Goal: Task Accomplishment & Management: Use online tool/utility

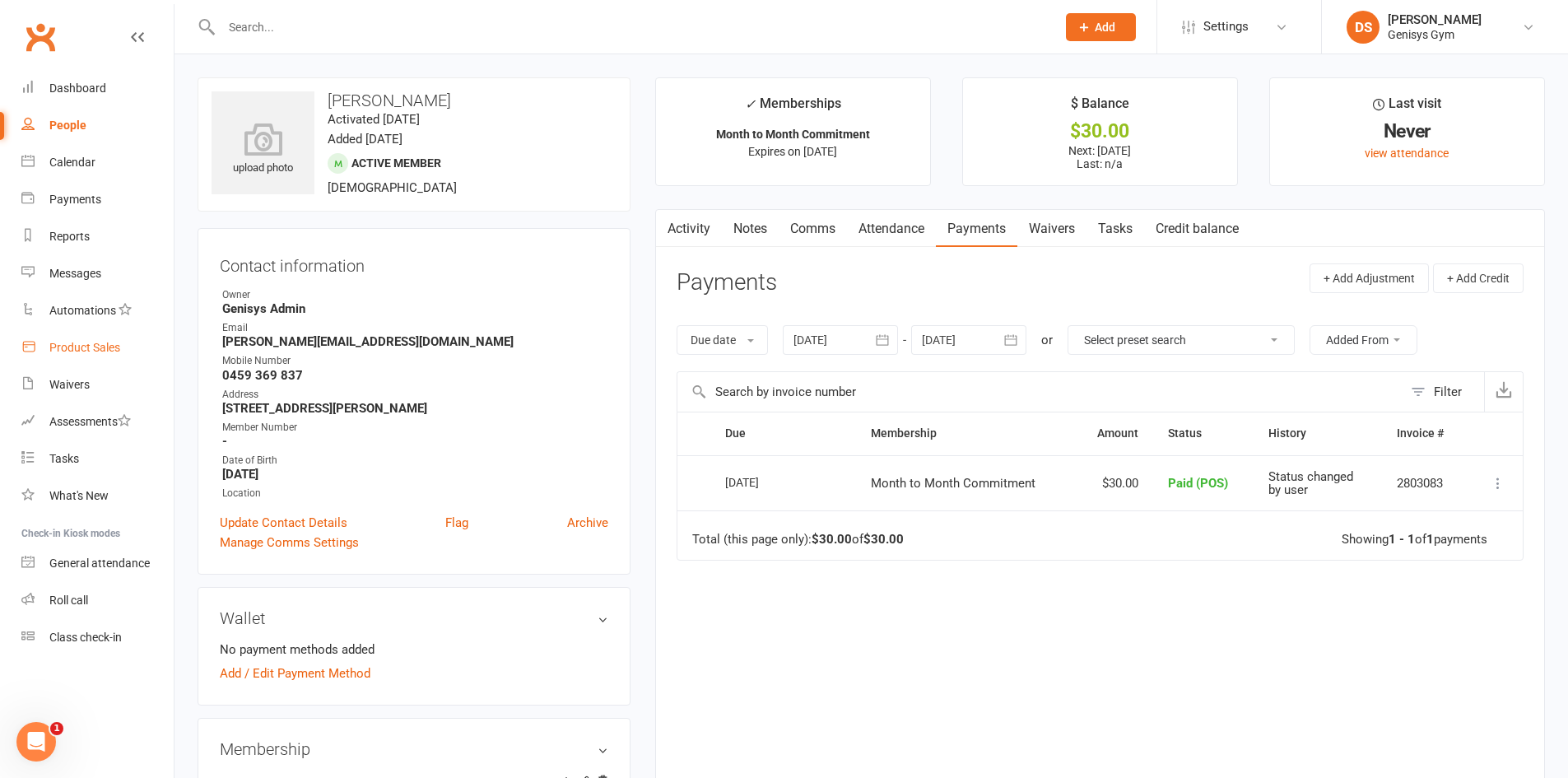
click at [86, 355] on link "Product Sales" at bounding box center [97, 348] width 152 height 37
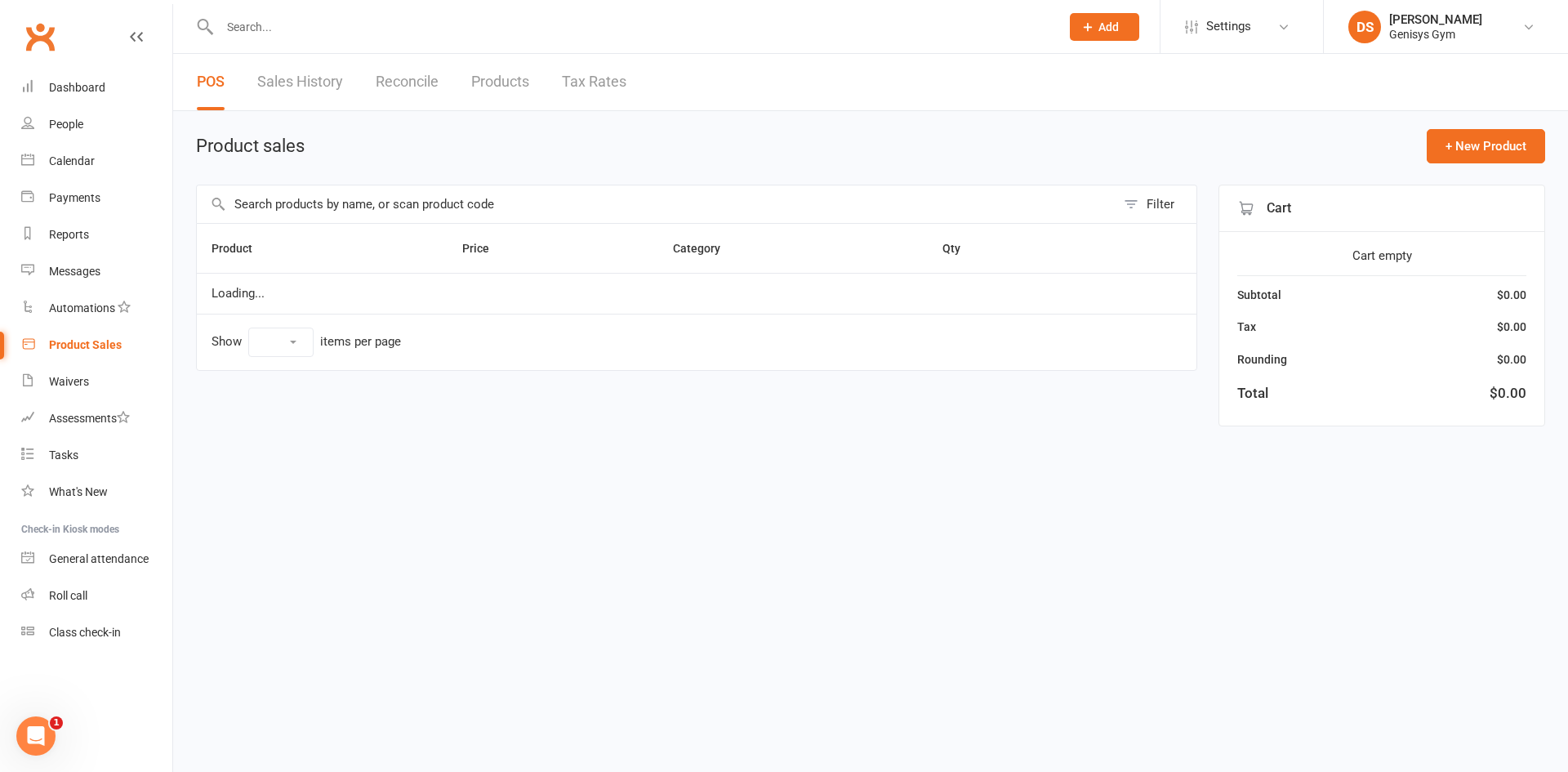
select select "10"
click at [318, 88] on link "Sales History" at bounding box center [300, 82] width 86 height 56
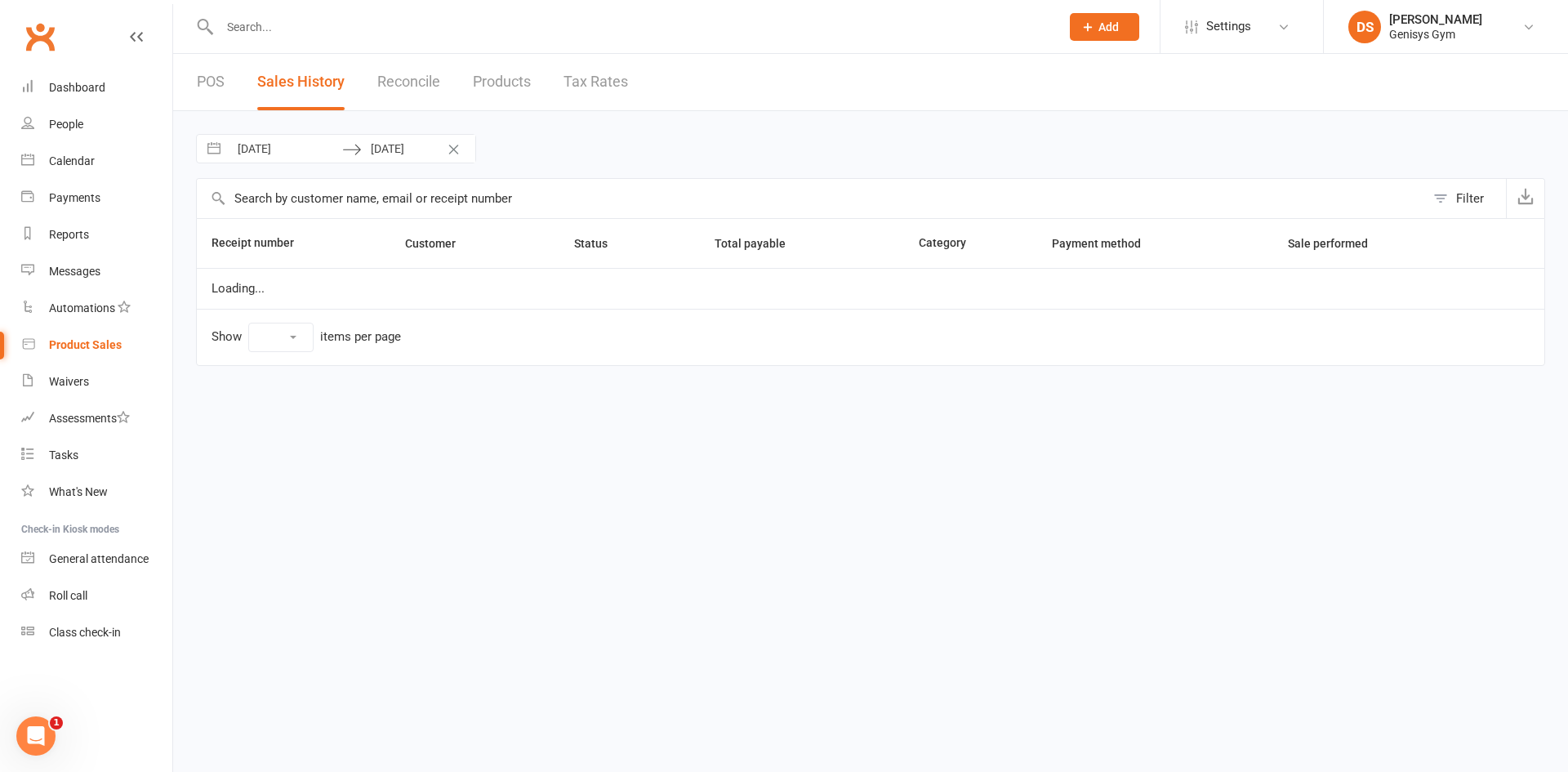
select select "25"
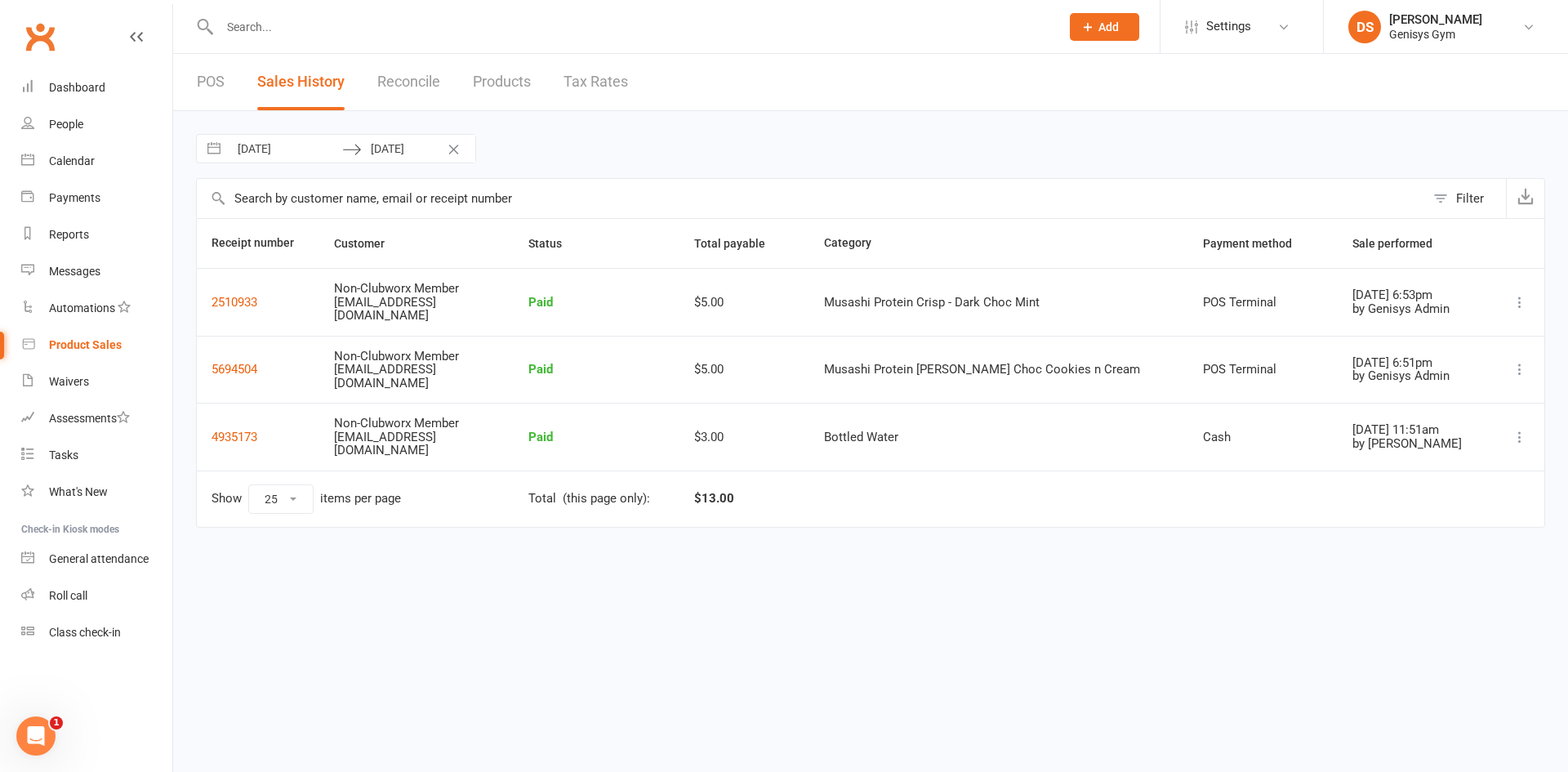
click at [327, 143] on input "[DATE]" at bounding box center [285, 148] width 113 height 28
select select "8"
select select "2025"
select select "9"
select select "2025"
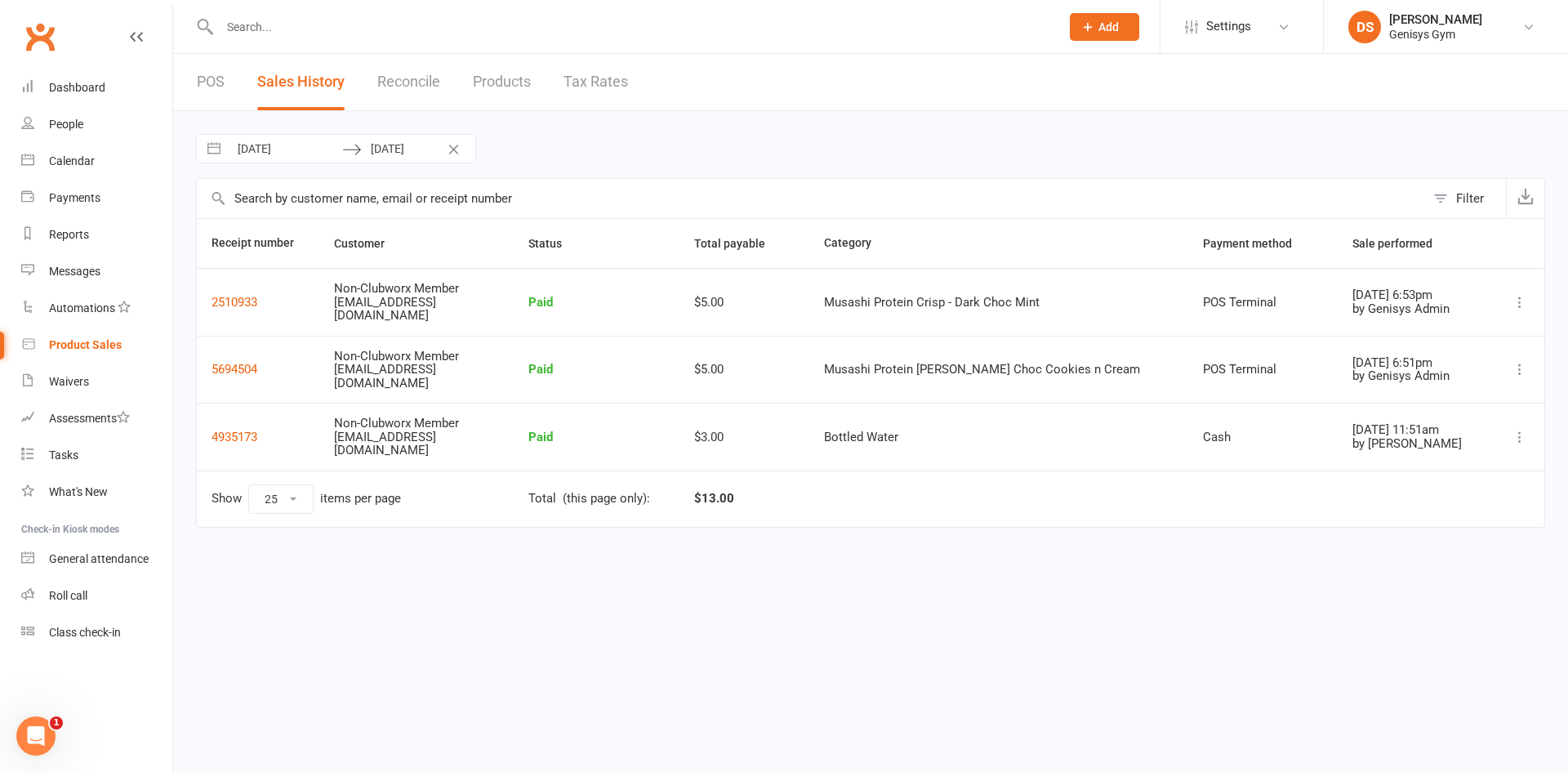
select select "10"
select select "2025"
select select "11"
select select "2025"
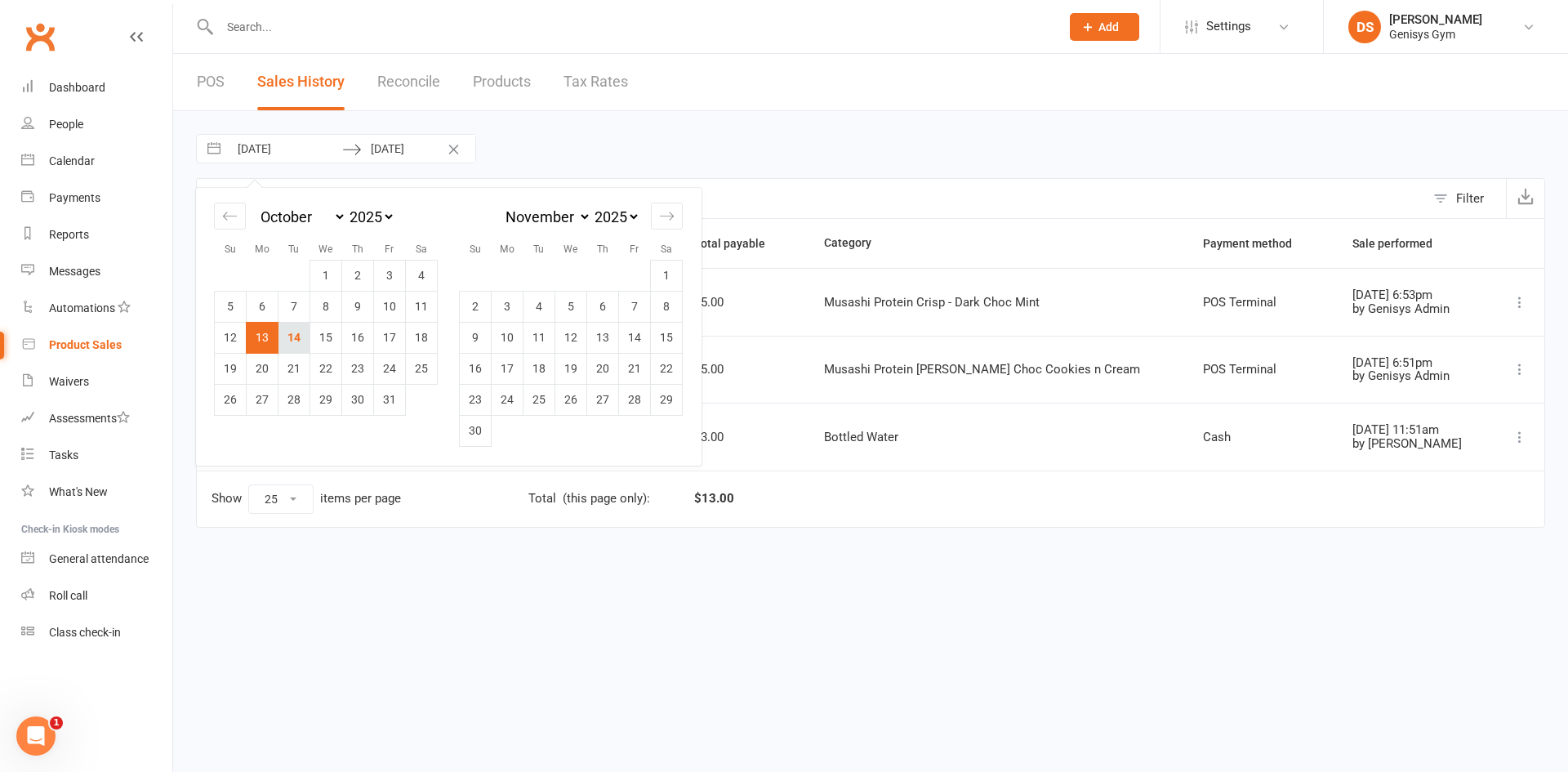
click at [283, 331] on td "14" at bounding box center [295, 337] width 32 height 31
type input "[DATE]"
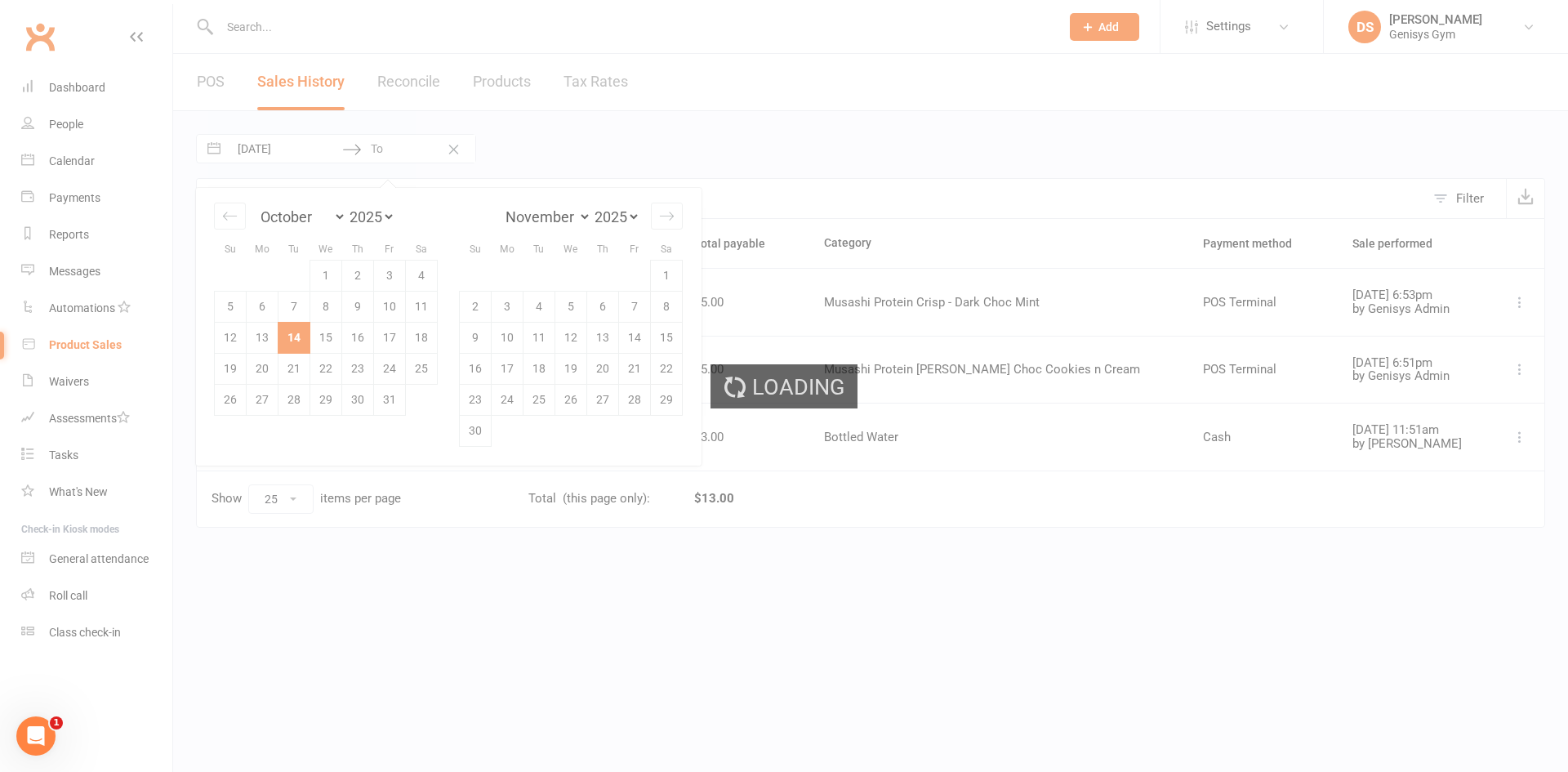
click at [283, 331] on td "14" at bounding box center [295, 337] width 32 height 31
type input "[DATE]"
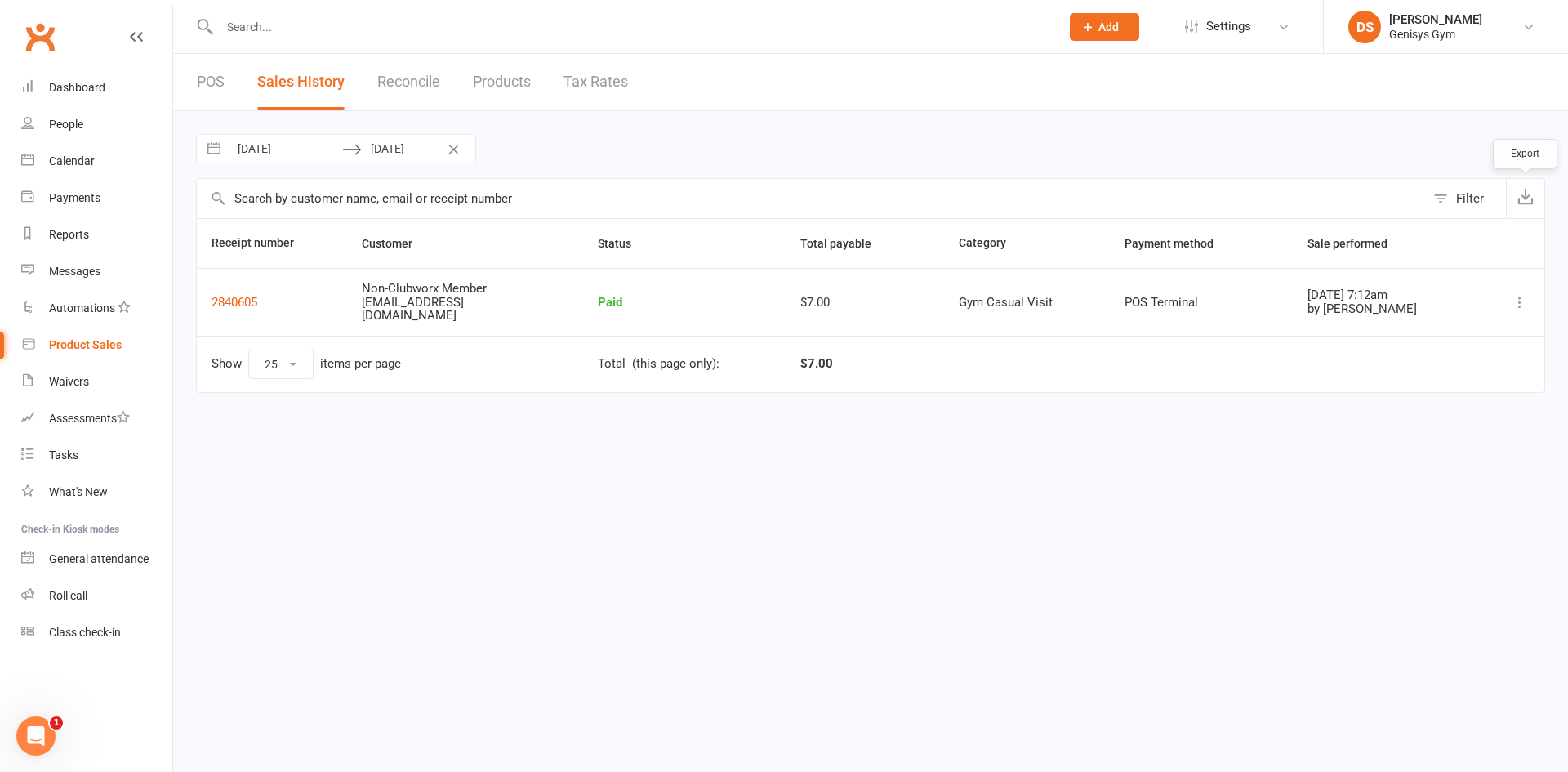
click at [1510, 200] on button "button" at bounding box center [1525, 198] width 38 height 39
drag, startPoint x: 89, startPoint y: 223, endPoint x: 138, endPoint y: 209, distance: 51.0
click at [89, 223] on link "Reports" at bounding box center [96, 235] width 151 height 37
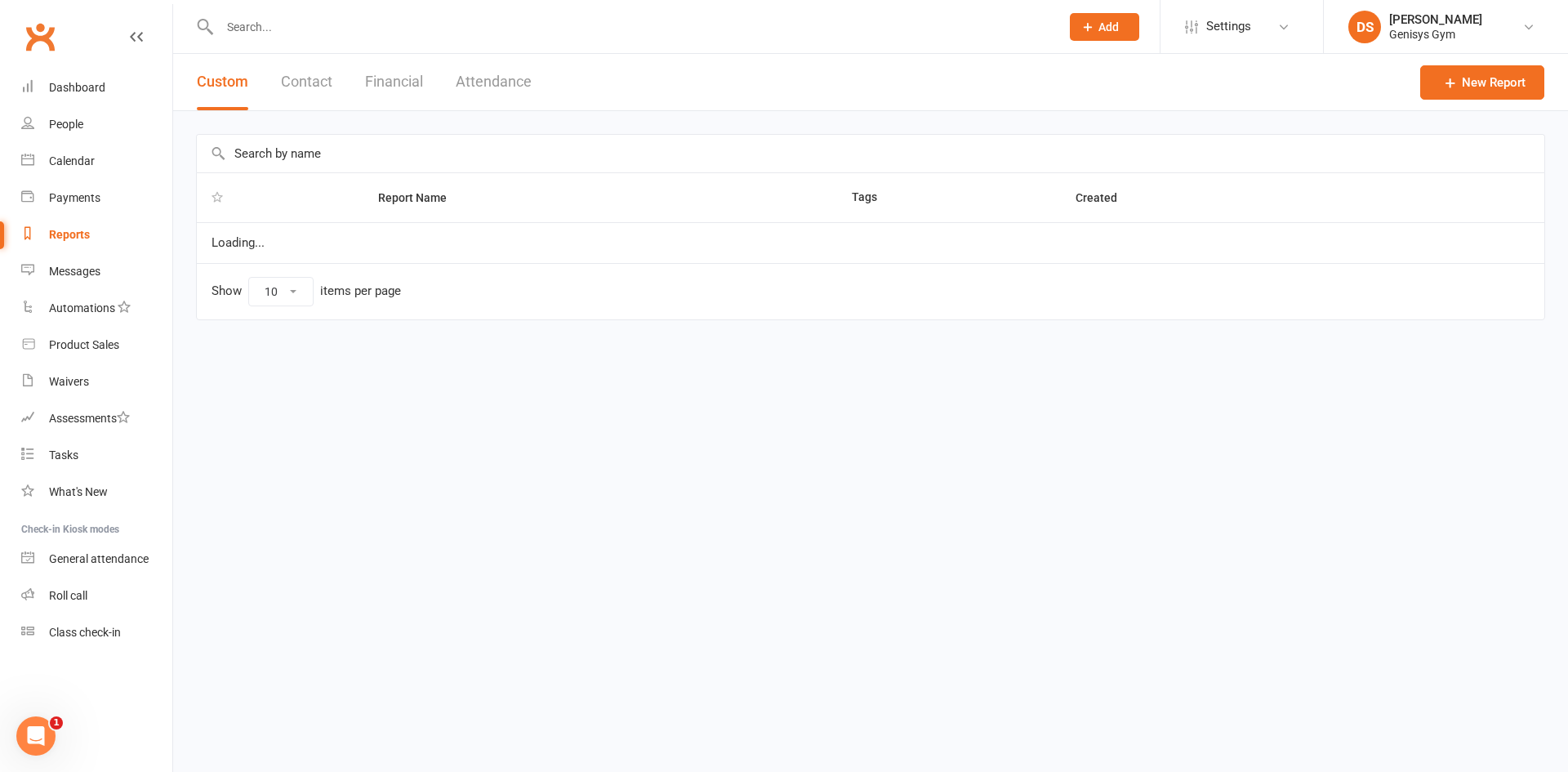
drag, startPoint x: 397, startPoint y: 84, endPoint x: 397, endPoint y: 125, distance: 41.0
click at [398, 81] on button "Financial" at bounding box center [394, 82] width 58 height 56
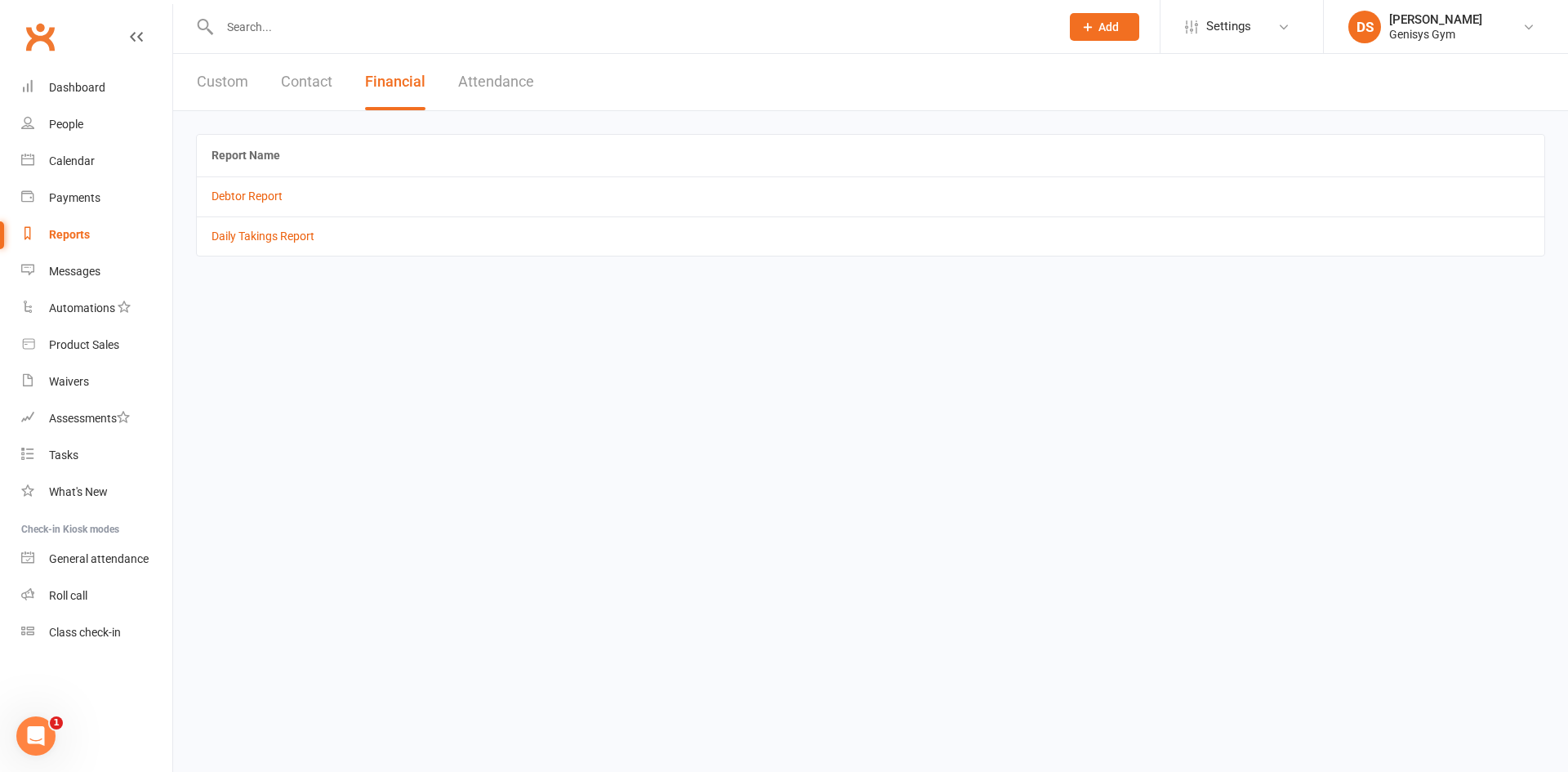
click at [264, 243] on td "Daily Takings Report" at bounding box center [871, 236] width 1348 height 39
click at [278, 240] on link "Daily Takings Report" at bounding box center [263, 236] width 103 height 13
